Goal: Book appointment/travel/reservation

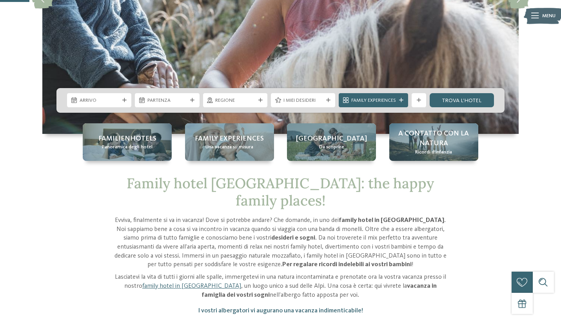
scroll to position [170, 0]
click at [104, 105] on div "Arrivo" at bounding box center [99, 100] width 64 height 14
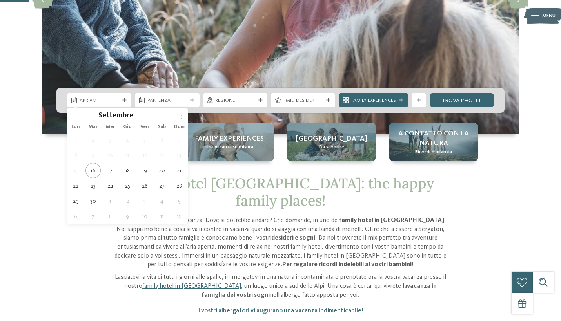
click at [184, 119] on span at bounding box center [180, 114] width 13 height 13
click at [183, 119] on icon at bounding box center [180, 116] width 5 height 5
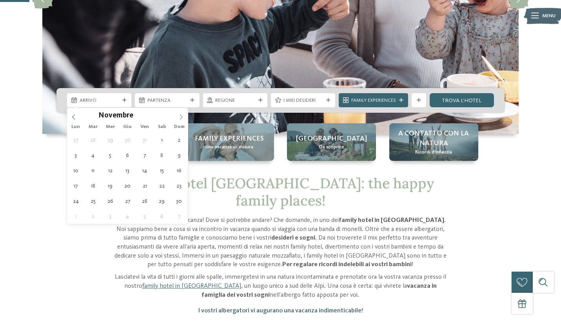
click at [183, 119] on icon at bounding box center [180, 116] width 5 height 5
type div "25.12.2025"
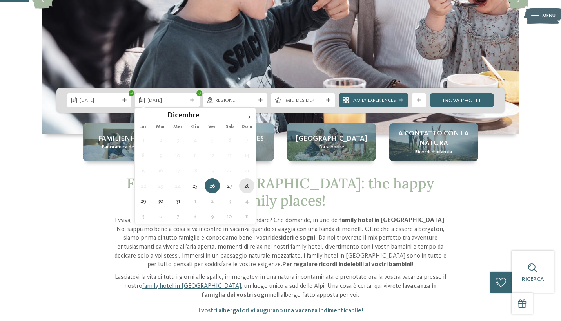
type div "28.12.2025"
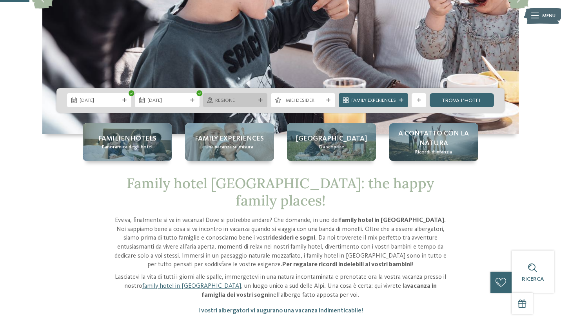
click at [249, 101] on span "Regione" at bounding box center [235, 100] width 40 height 7
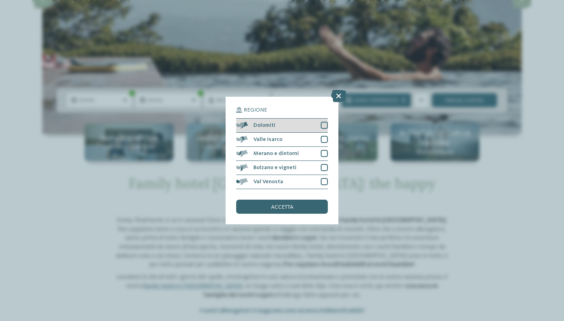
click at [306, 119] on div "Dolomiti" at bounding box center [282, 126] width 92 height 14
click at [311, 200] on div "accetta" at bounding box center [282, 207] width 92 height 14
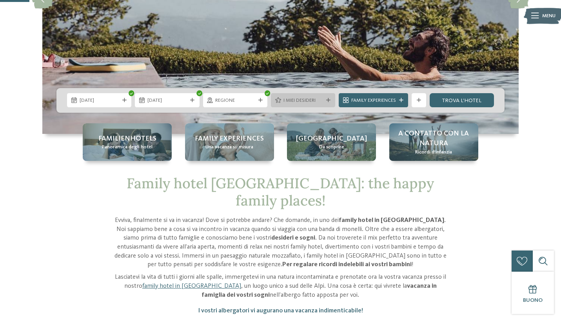
click at [312, 102] on span "I miei desideri" at bounding box center [303, 100] width 40 height 7
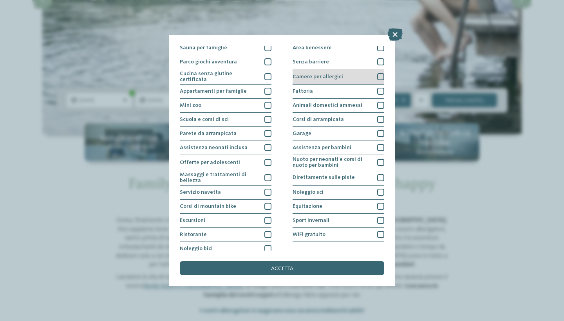
scroll to position [49, 0]
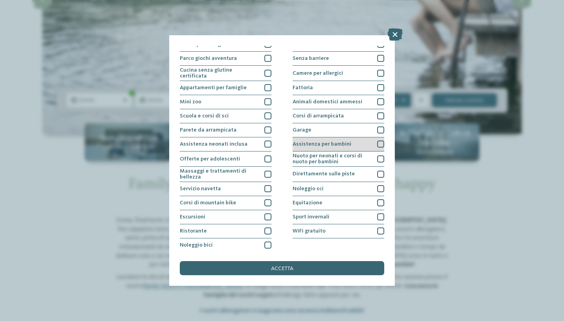
click at [322, 142] on span "Assistenza per bambini" at bounding box center [322, 143] width 59 height 5
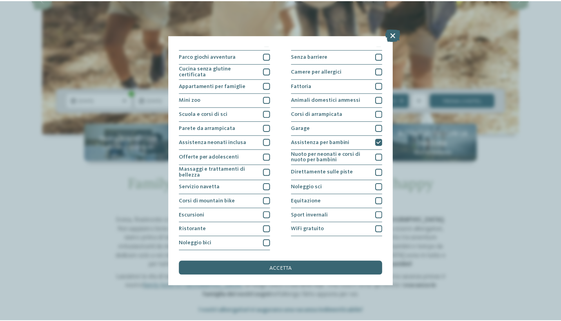
scroll to position [119, 0]
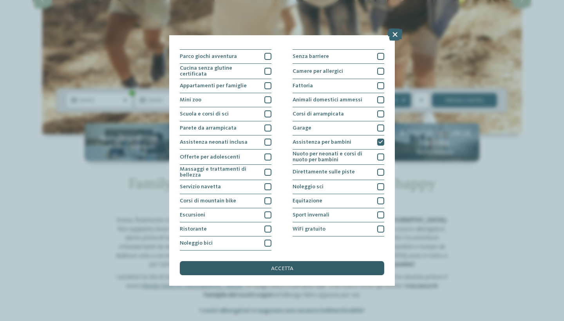
click at [293, 266] on span "accetta" at bounding box center [282, 268] width 22 height 5
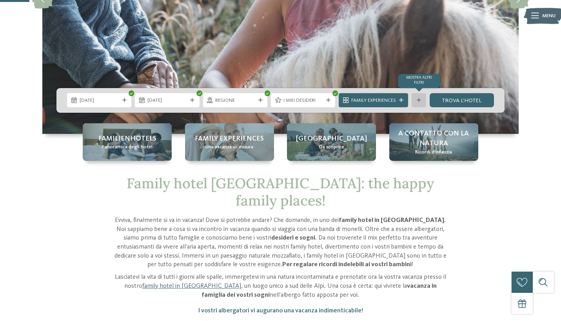
click at [421, 99] on div at bounding box center [418, 100] width 7 height 4
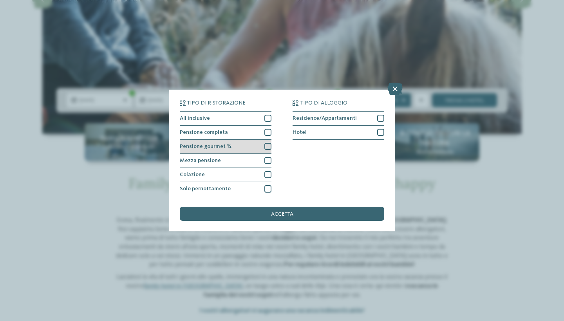
click at [264, 143] on div at bounding box center [267, 146] width 7 height 7
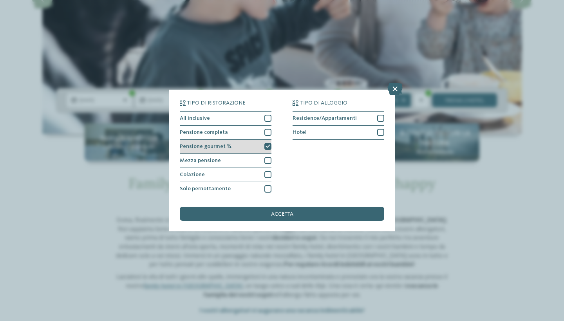
click at [268, 145] on icon at bounding box center [268, 147] width 5 height 4
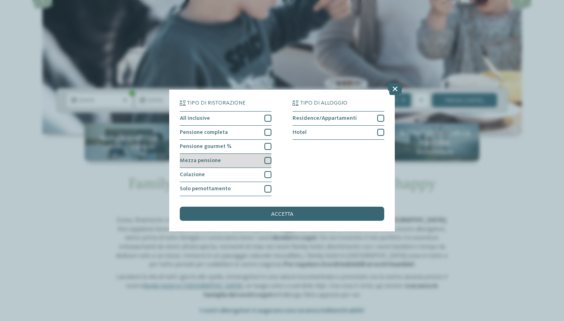
click at [270, 157] on div at bounding box center [267, 160] width 7 height 7
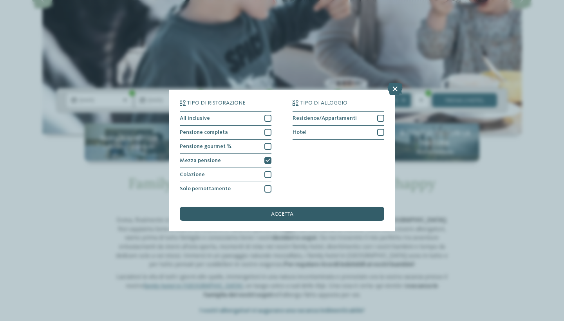
click at [310, 207] on div "accetta" at bounding box center [282, 214] width 204 height 14
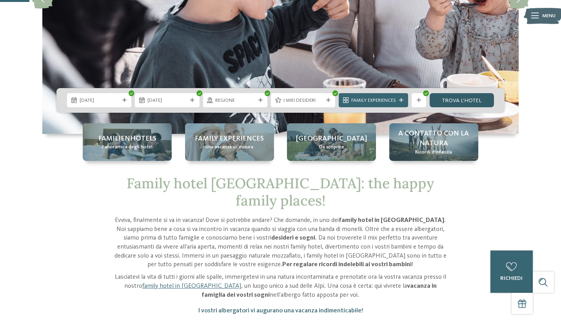
click at [471, 100] on link "trova l’hotel" at bounding box center [461, 100] width 64 height 14
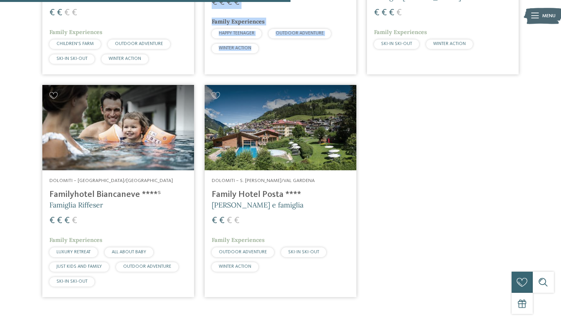
scroll to position [411, 0]
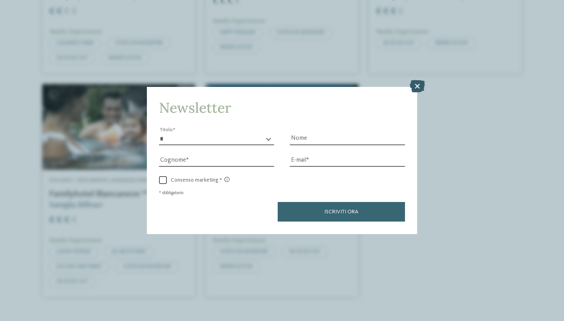
click at [417, 80] on icon at bounding box center [417, 86] width 15 height 13
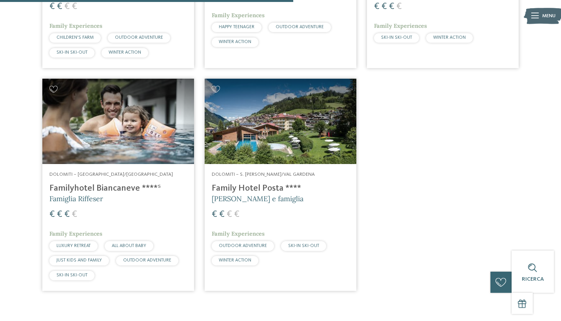
scroll to position [414, 0]
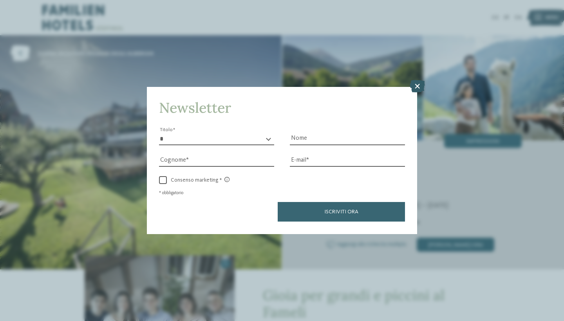
click at [415, 80] on icon at bounding box center [417, 86] width 15 height 13
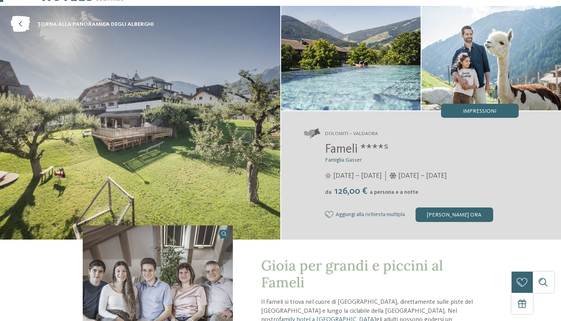
scroll to position [35, 0]
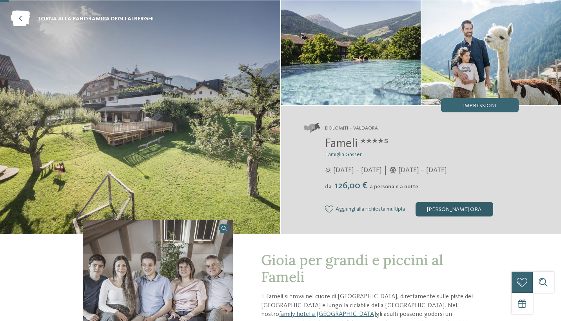
click at [468, 210] on div "[PERSON_NAME] ora" at bounding box center [454, 209] width 78 height 14
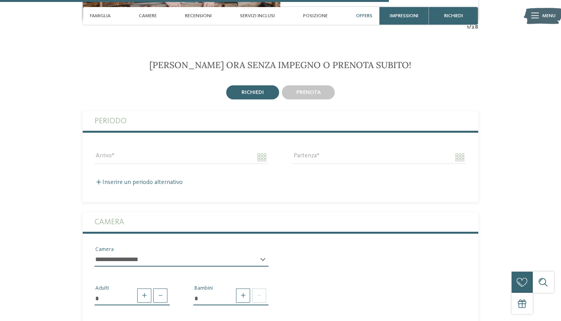
scroll to position [1552, 0]
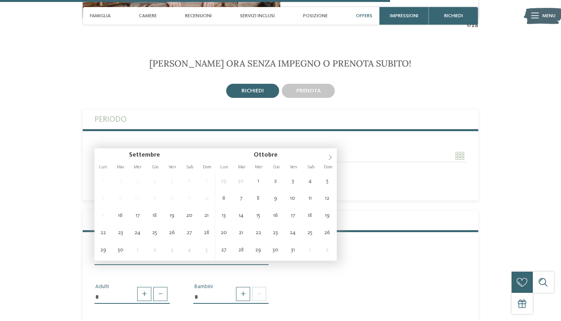
click at [328, 159] on icon at bounding box center [329, 157] width 5 height 5
type input "**********"
type input "****"
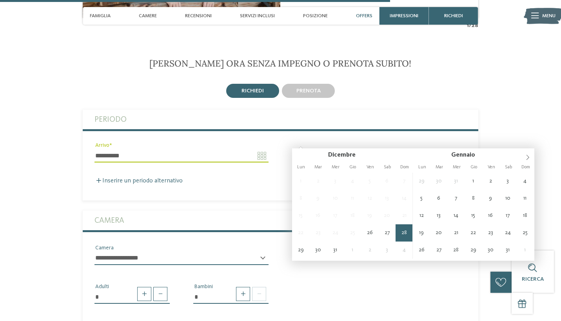
type input "**********"
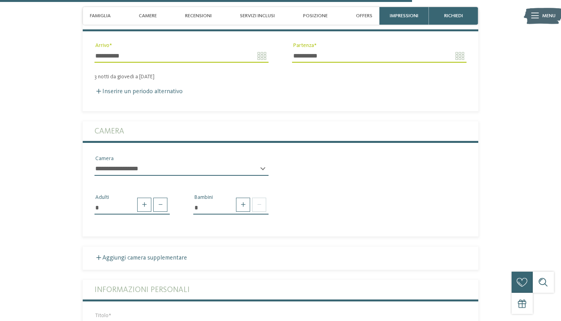
scroll to position [1656, 0]
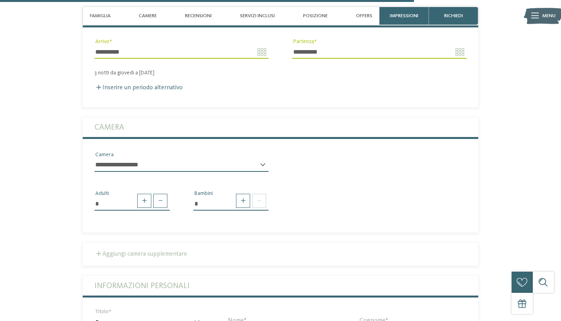
click at [166, 251] on label "Aggiungi camera supplementare" at bounding box center [140, 254] width 92 height 6
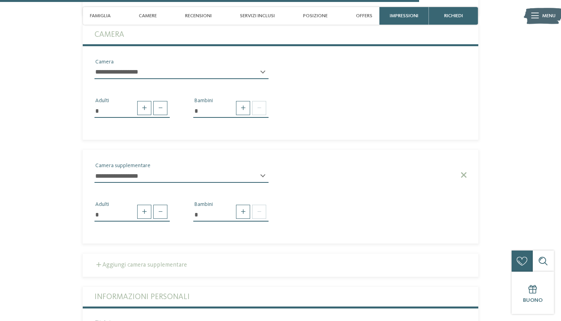
scroll to position [1756, 0]
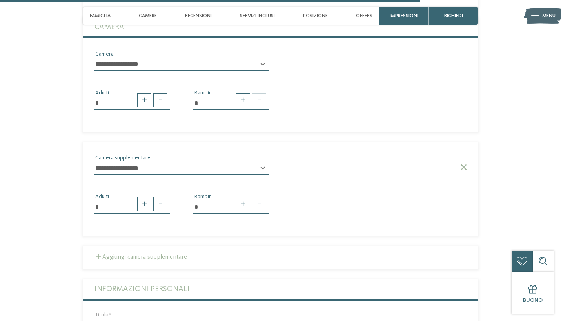
click at [165, 254] on label "Aggiungi camera supplementare" at bounding box center [140, 257] width 92 height 6
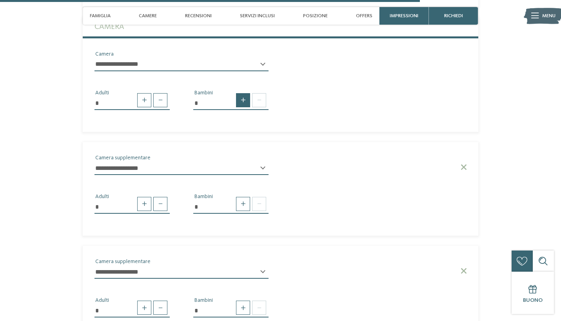
click at [240, 93] on span at bounding box center [243, 100] width 14 height 14
type input "*"
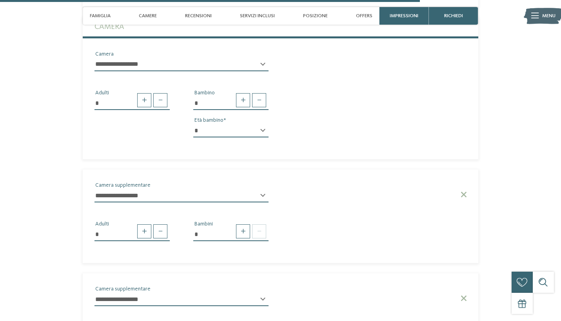
select select "*"
click at [244, 93] on span at bounding box center [243, 100] width 14 height 14
type input "*"
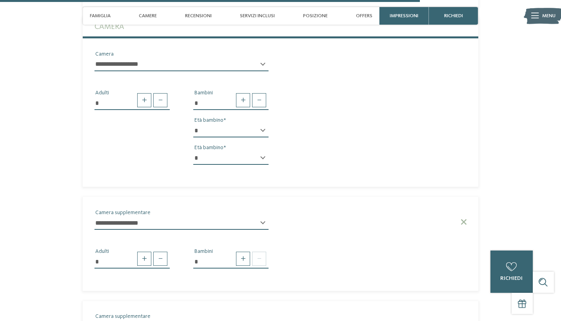
select select "*"
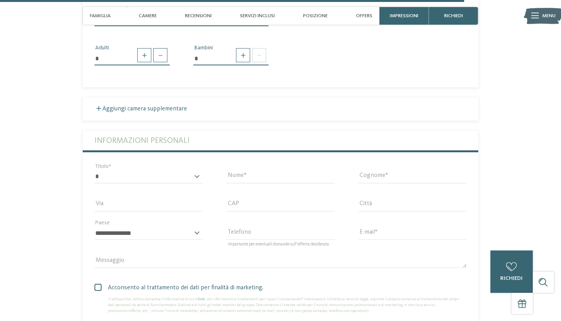
scroll to position [2085, 0]
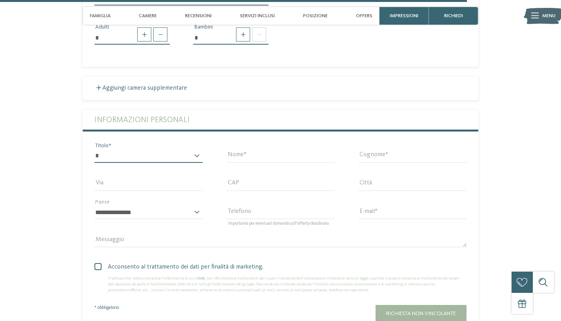
select select "*"
type input "*****"
click at [403, 142] on div "Cognome" at bounding box center [412, 156] width 132 height 28
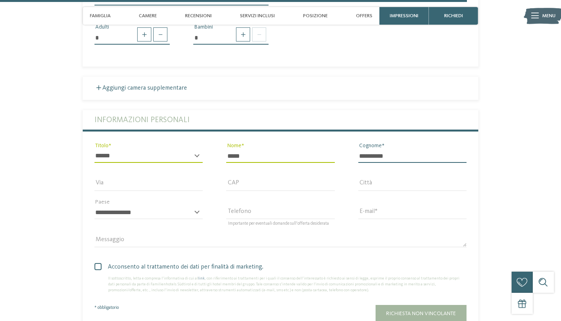
type input "**********"
click at [338, 198] on div "Importante per eventuali domande sull’offerta desiderata Telefono" at bounding box center [280, 212] width 132 height 28
type input "**********"
click at [95, 263] on span at bounding box center [97, 266] width 7 height 7
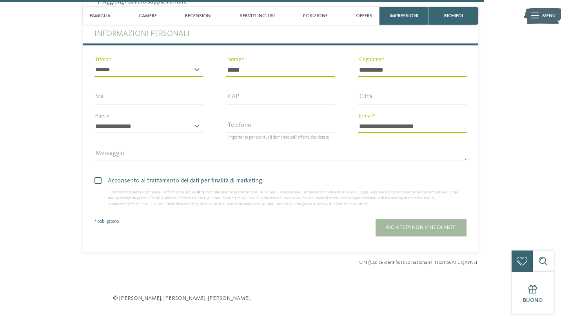
scroll to position [2182, 0]
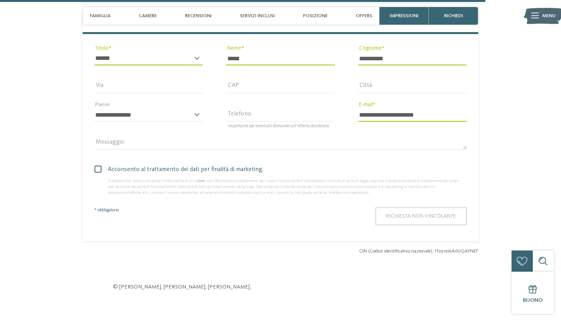
click at [423, 213] on span "Richiesta non vincolante" at bounding box center [421, 215] width 70 height 5
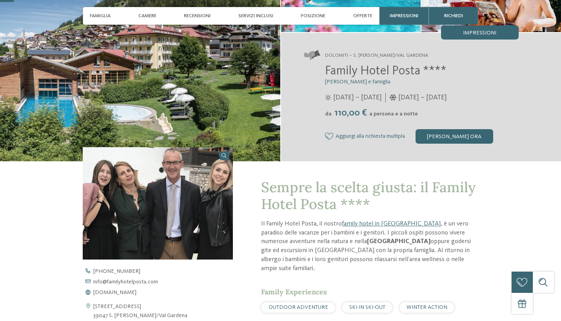
scroll to position [142, 0]
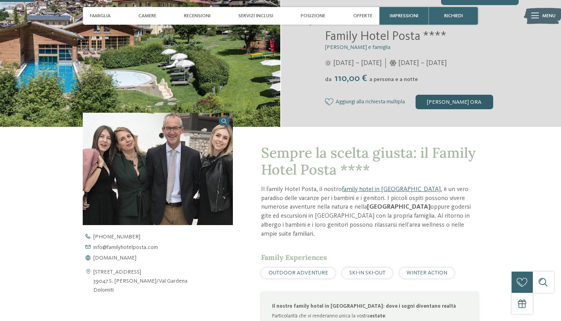
click at [463, 103] on div "[PERSON_NAME] ora" at bounding box center [454, 102] width 78 height 14
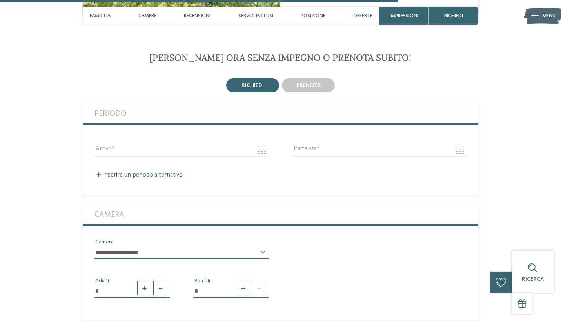
scroll to position [1668, 0]
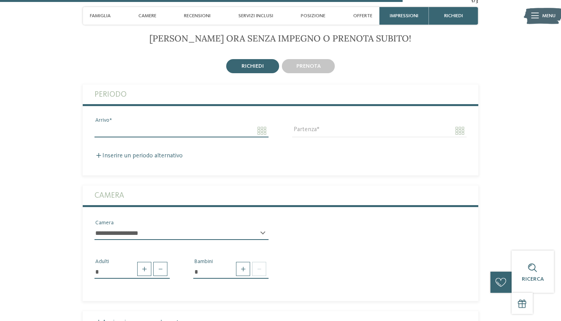
click at [232, 124] on input "Arrivo" at bounding box center [181, 130] width 174 height 13
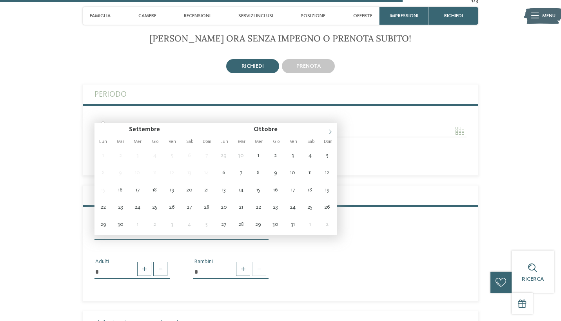
click at [328, 128] on span at bounding box center [329, 129] width 13 height 13
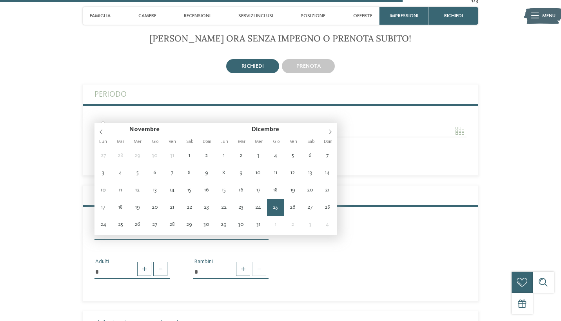
type input "**********"
type input "****"
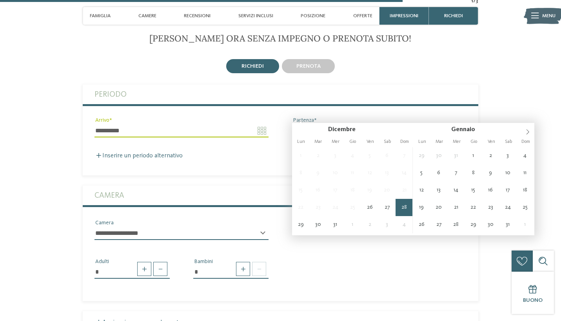
type input "**********"
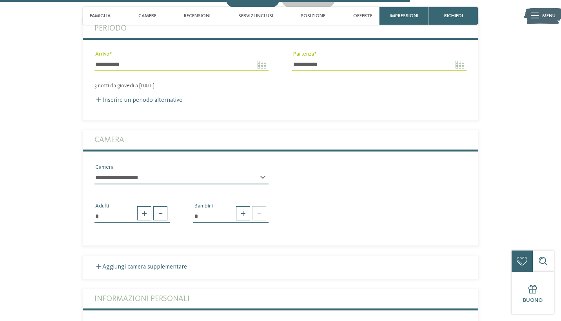
scroll to position [1747, 0]
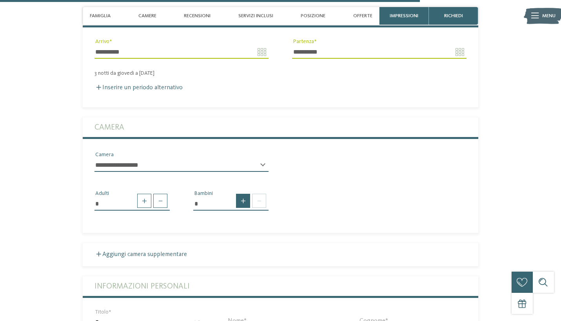
click at [243, 194] on span at bounding box center [243, 201] width 14 height 14
type input "*"
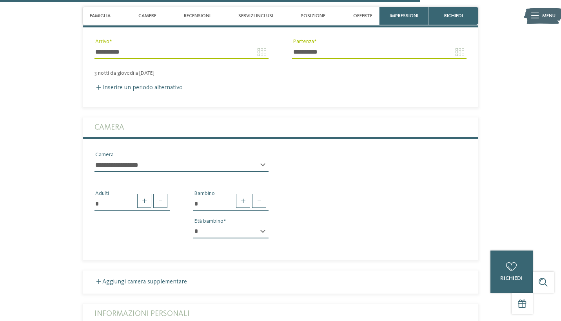
select select "*"
click at [244, 194] on span at bounding box center [243, 201] width 14 height 14
type input "*"
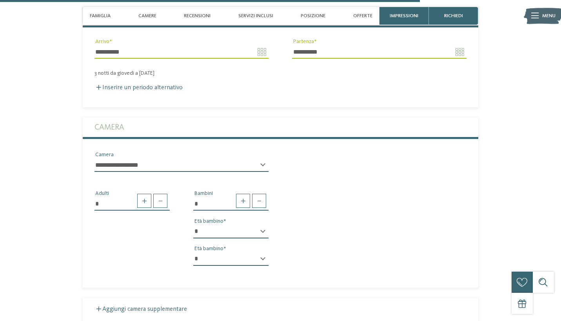
select select "*"
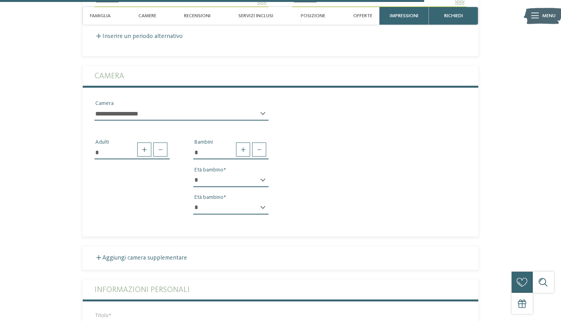
scroll to position [1809, 0]
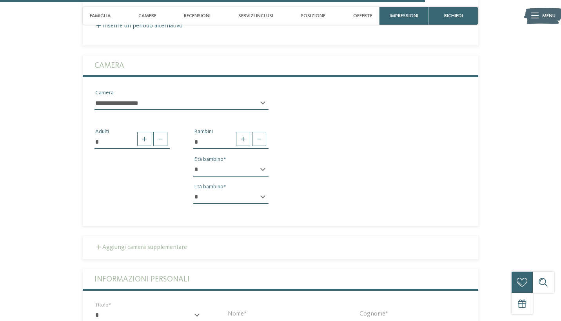
click at [161, 244] on label "Aggiungi camera supplementare" at bounding box center [140, 247] width 92 height 6
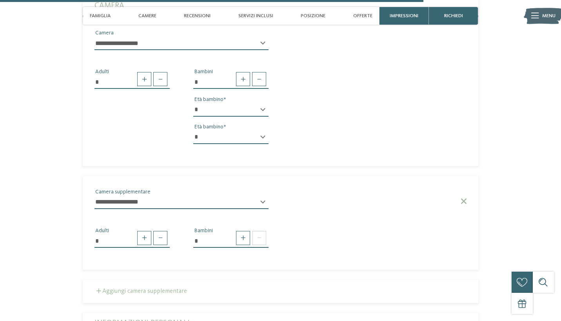
scroll to position [1883, 0]
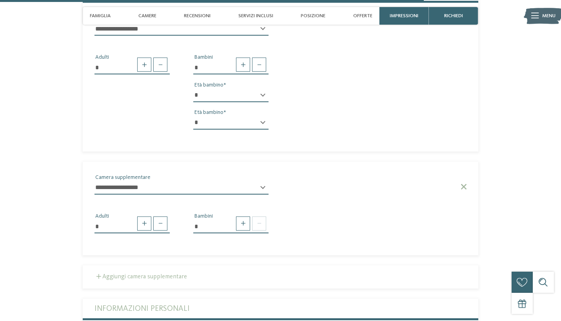
click at [167, 274] on label "Aggiungi camera supplementare" at bounding box center [140, 277] width 92 height 6
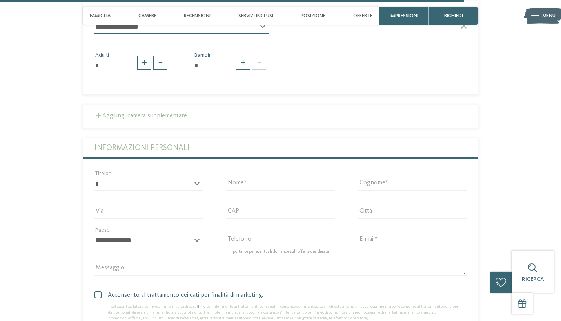
scroll to position [2160, 0]
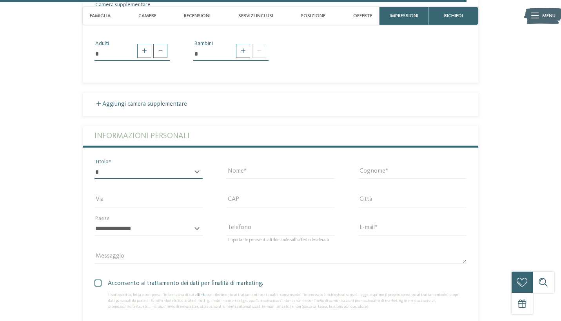
select select "*"
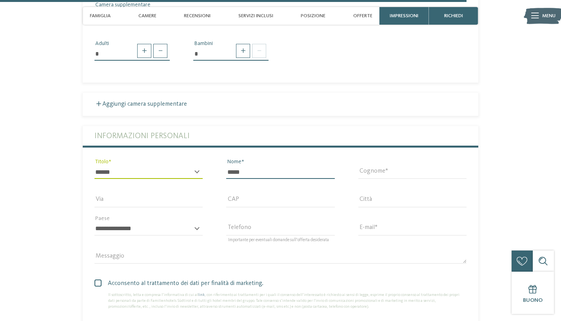
type input "*****"
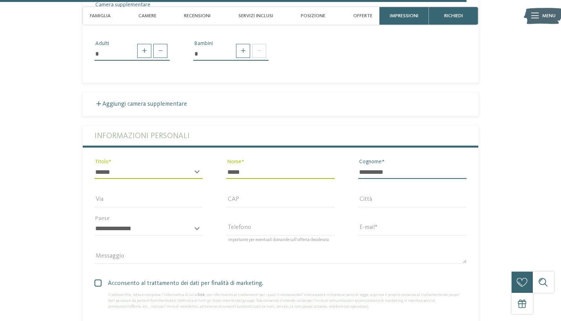
type input "**********"
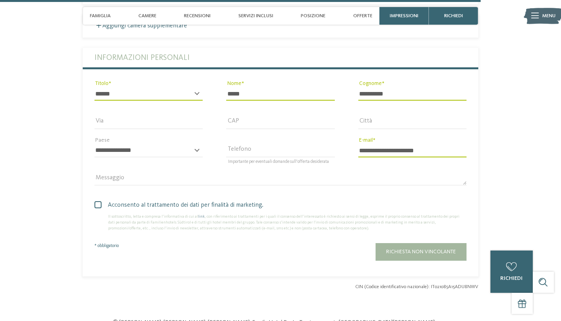
scroll to position [2241, 0]
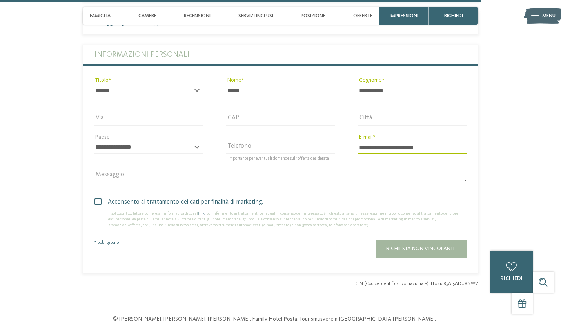
click at [101, 198] on span at bounding box center [97, 201] width 7 height 7
click at [437, 246] on span "Richiesta non vincolante" at bounding box center [421, 248] width 70 height 5
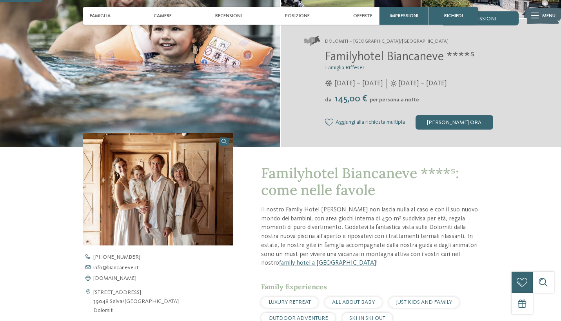
scroll to position [96, 0]
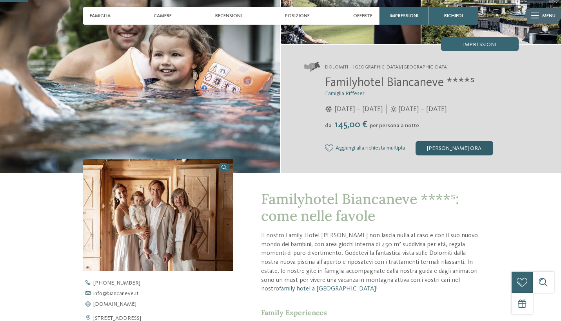
click at [450, 152] on div "[PERSON_NAME] ora" at bounding box center [454, 148] width 78 height 14
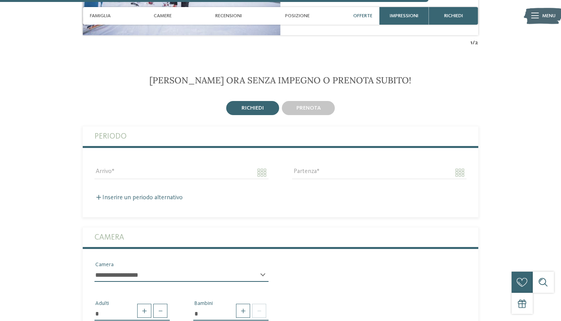
scroll to position [1257, 0]
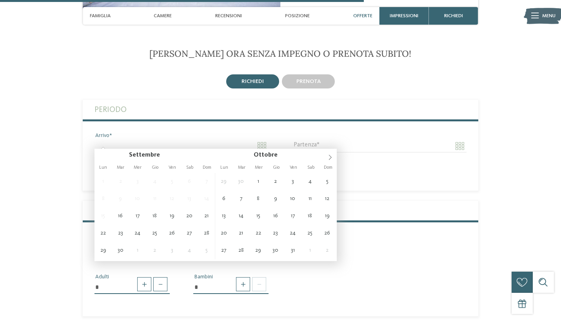
click at [227, 142] on input "Arrivo" at bounding box center [181, 145] width 174 height 13
click at [329, 157] on icon at bounding box center [329, 157] width 5 height 5
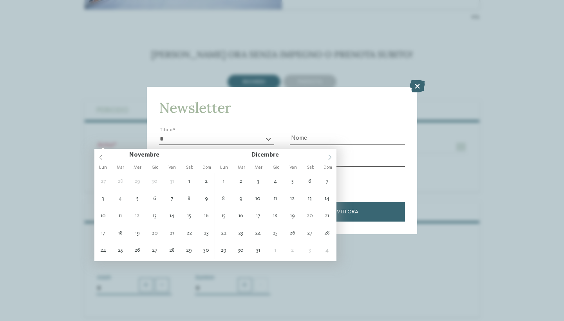
click at [329, 157] on icon at bounding box center [329, 157] width 5 height 5
type input "****"
click at [101, 157] on icon at bounding box center [100, 157] width 3 height 5
type input "**********"
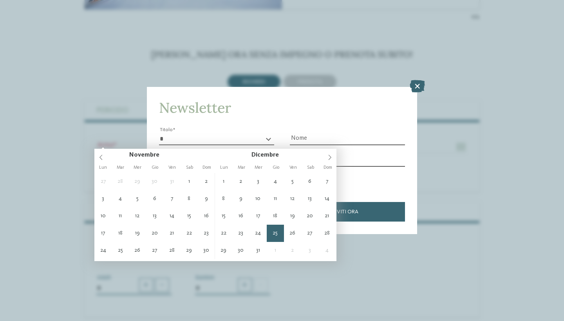
type input "****"
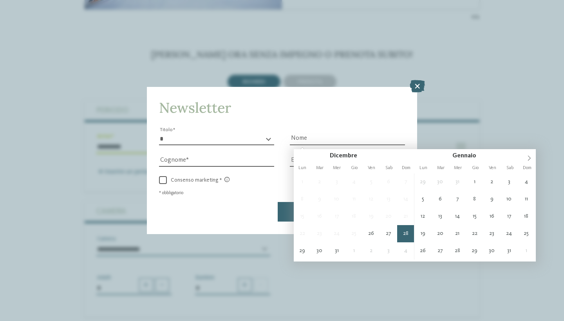
type input "**********"
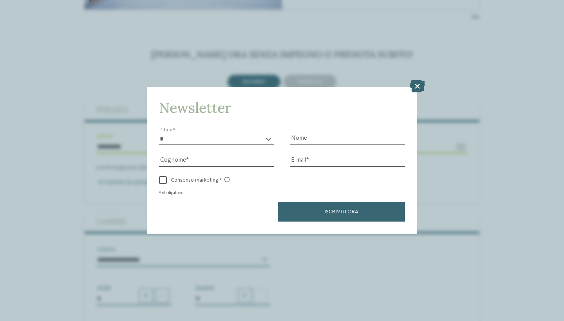
select select "*"
click at [416, 80] on icon at bounding box center [417, 86] width 15 height 13
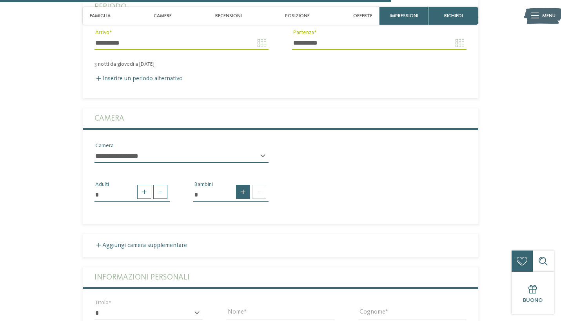
scroll to position [1362, 0]
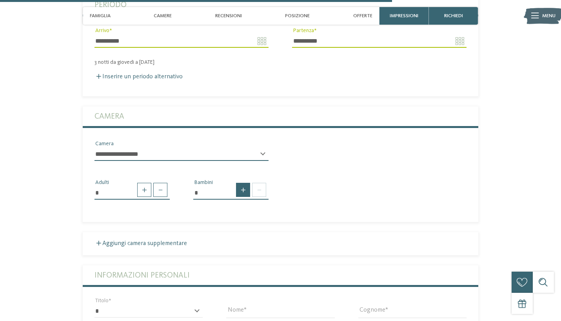
click at [238, 186] on span at bounding box center [243, 190] width 14 height 14
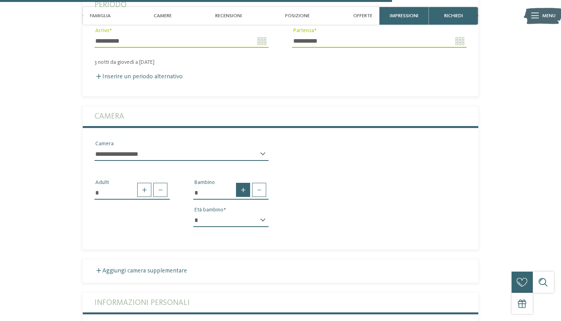
click at [243, 184] on span at bounding box center [243, 190] width 14 height 14
type input "*"
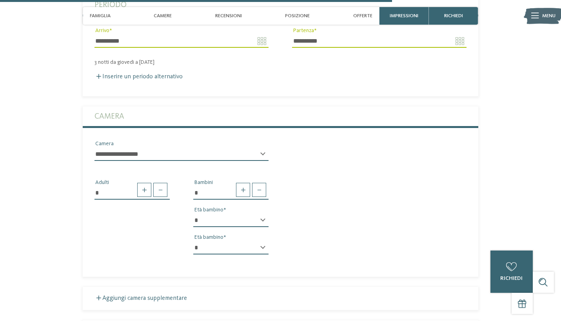
select select "*"
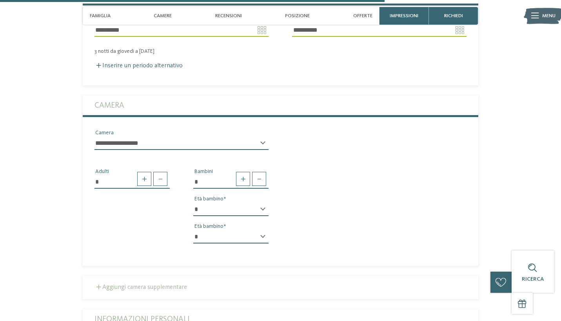
click at [161, 284] on label "Aggiungi camera supplementare" at bounding box center [140, 287] width 92 height 6
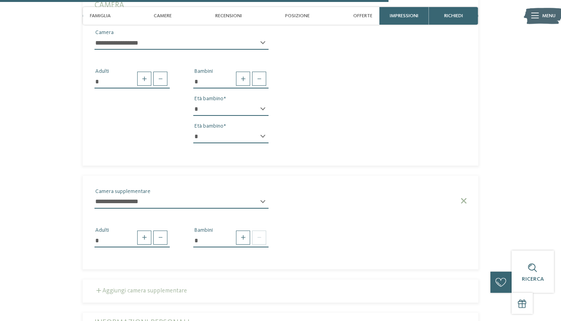
scroll to position [1487, 0]
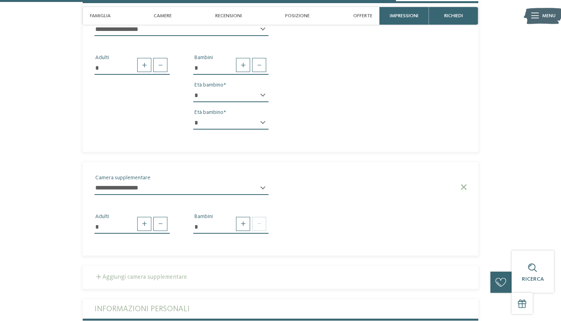
click at [164, 274] on label "Aggiungi camera supplementare" at bounding box center [140, 277] width 92 height 6
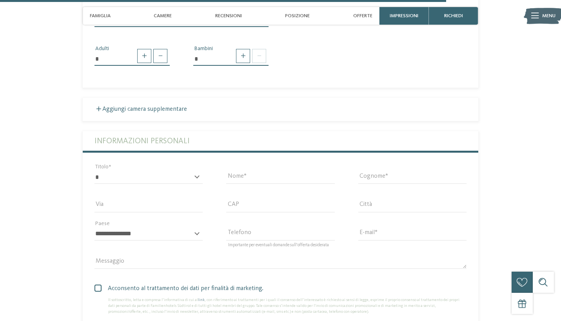
scroll to position [1760, 0]
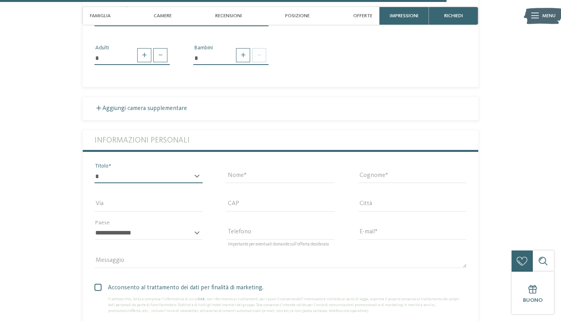
select select "*"
type input "*****"
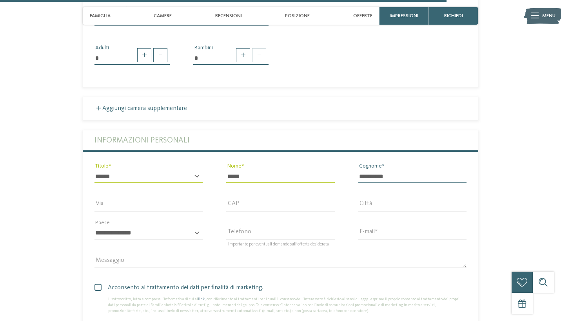
type input "**********"
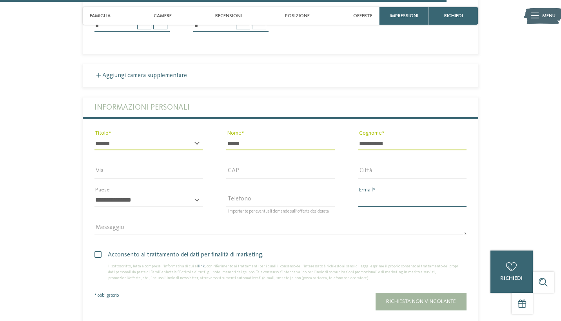
type input "**********"
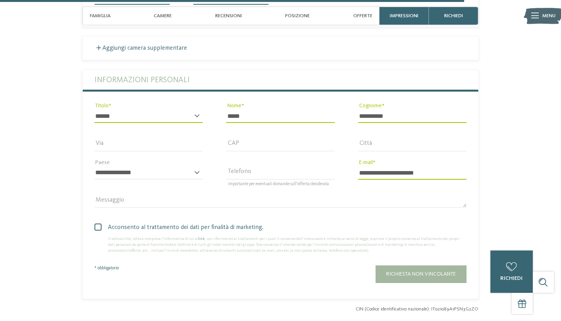
scroll to position [1840, 0]
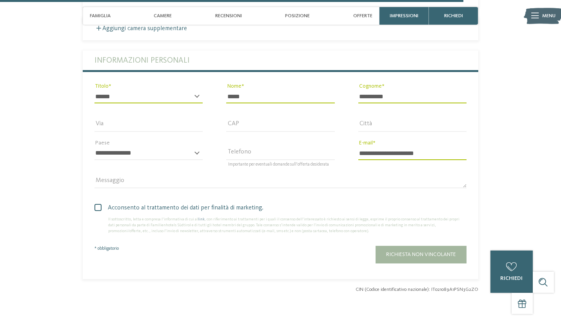
click at [102, 203] on span "Acconsento al trattamento dei dati per finalità di marketing." at bounding box center [283, 207] width 366 height 9
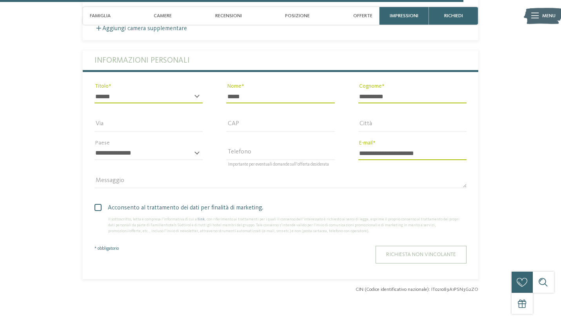
click at [435, 252] on span "Richiesta non vincolante" at bounding box center [421, 254] width 70 height 5
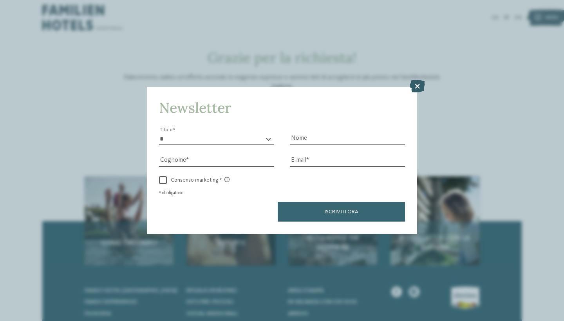
click at [418, 80] on icon at bounding box center [417, 86] width 15 height 13
